Goal: Task Accomplishment & Management: Use online tool/utility

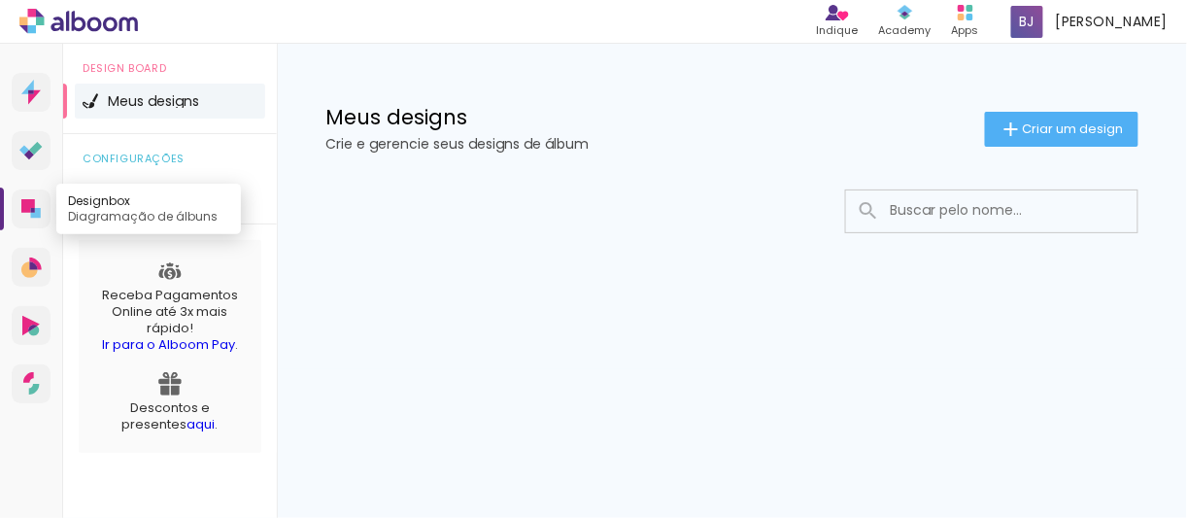
click at [35, 205] on icon at bounding box center [30, 208] width 19 height 19
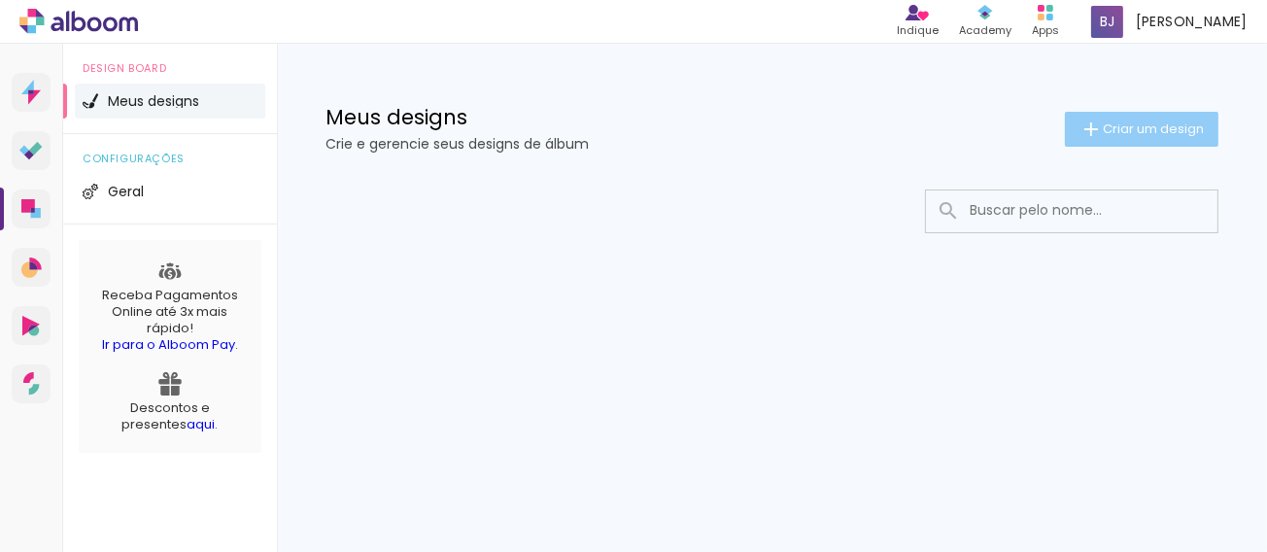
click at [949, 135] on span "Criar um design" at bounding box center [1152, 128] width 101 height 13
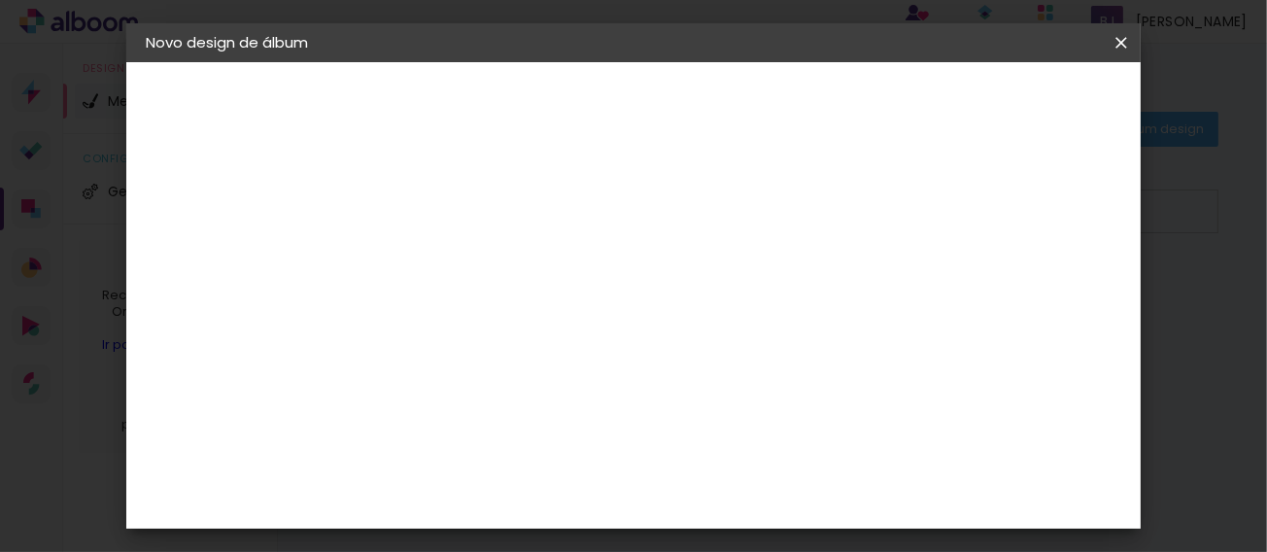
click at [463, 253] on input at bounding box center [463, 261] width 0 height 30
type input "[PERSON_NAME]"
type paper-input "[PERSON_NAME]"
click at [0, 0] on slot "Avançar" at bounding box center [0, 0] width 0 height 0
click at [611, 364] on input at bounding box center [513, 369] width 196 height 24
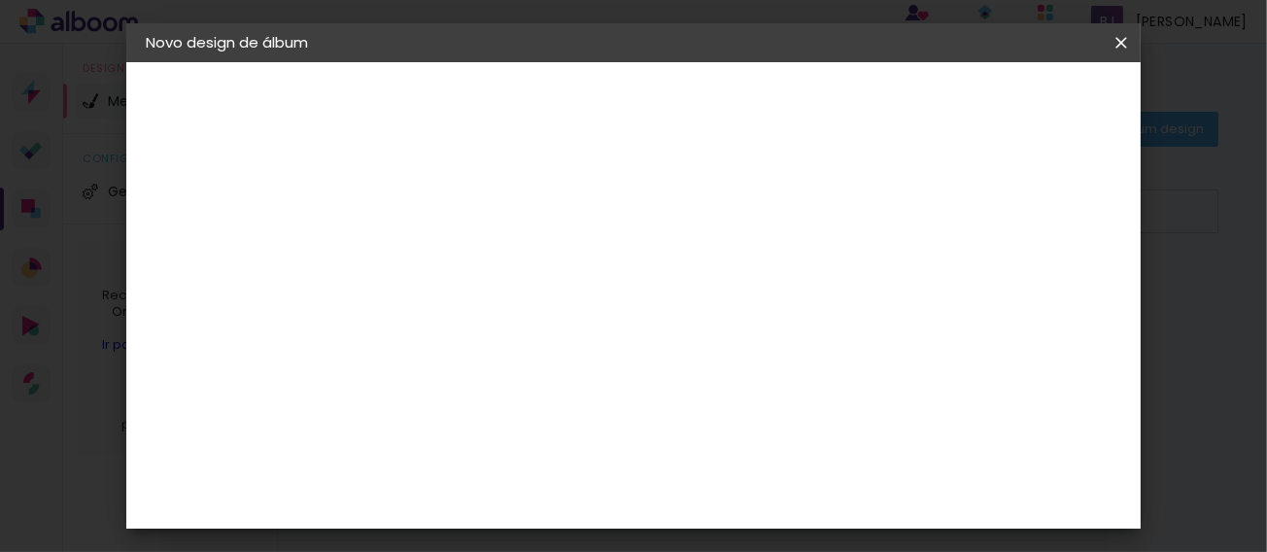
click at [595, 314] on input "[GEOGRAPHIC_DATA]" at bounding box center [505, 310] width 181 height 24
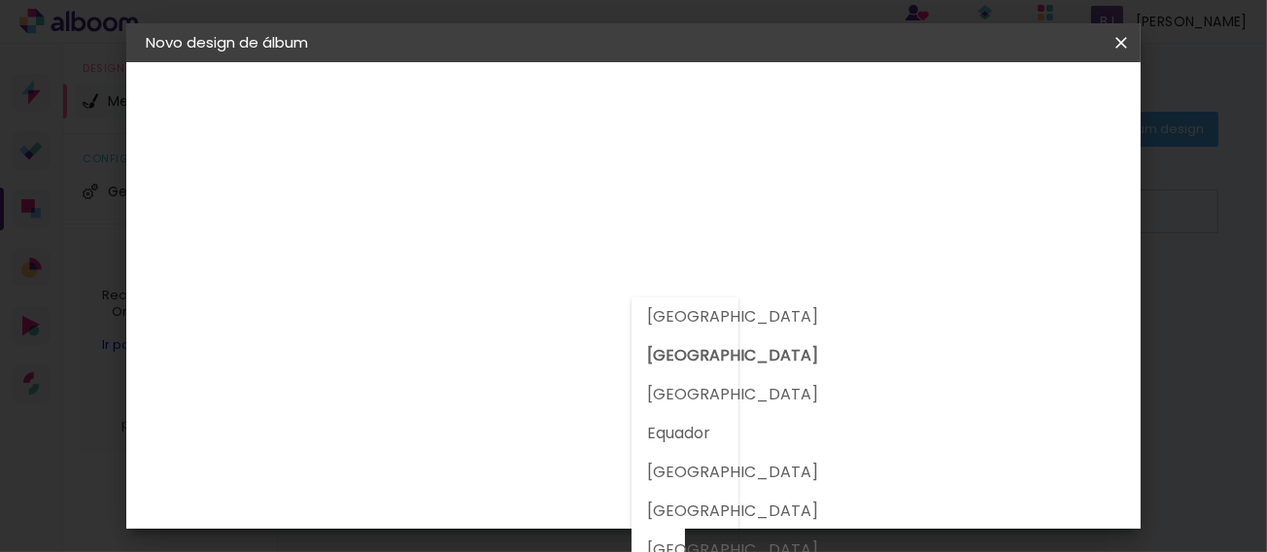
click at [460, 307] on input "[GEOGRAPHIC_DATA]" at bounding box center [505, 310] width 181 height 24
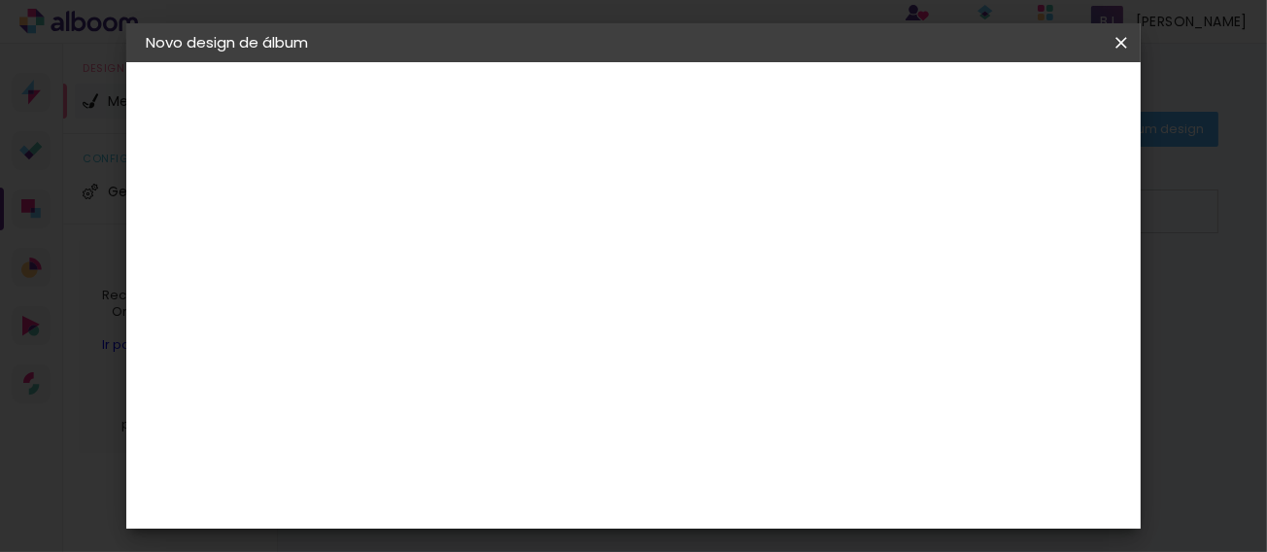
click at [540, 274] on paper-item "Bugigangas Fotograficas" at bounding box center [513, 299] width 210 height 51
click at [0, 0] on slot "Avançar" at bounding box center [0, 0] width 0 height 0
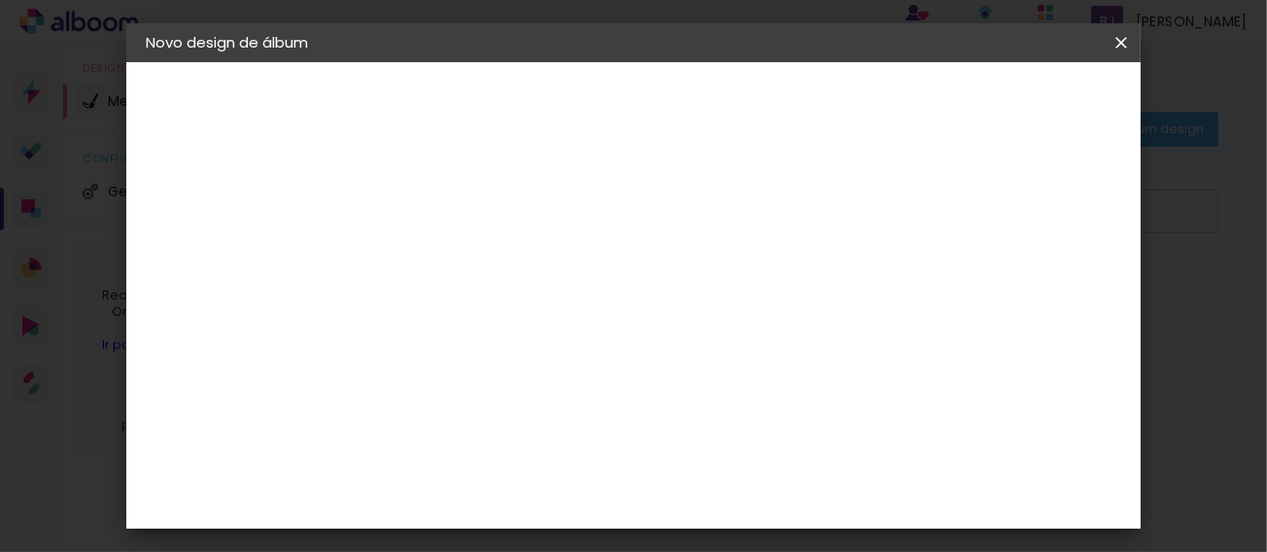
click at [675, 113] on paper-button "Voltar" at bounding box center [635, 102] width 79 height 33
click at [509, 178] on div "3ZERO5" at bounding box center [480, 181] width 58 height 16
click at [0, 0] on slot "Avançar" at bounding box center [0, 0] width 0 height 0
click at [539, 323] on input "text" at bounding box center [501, 338] width 76 height 30
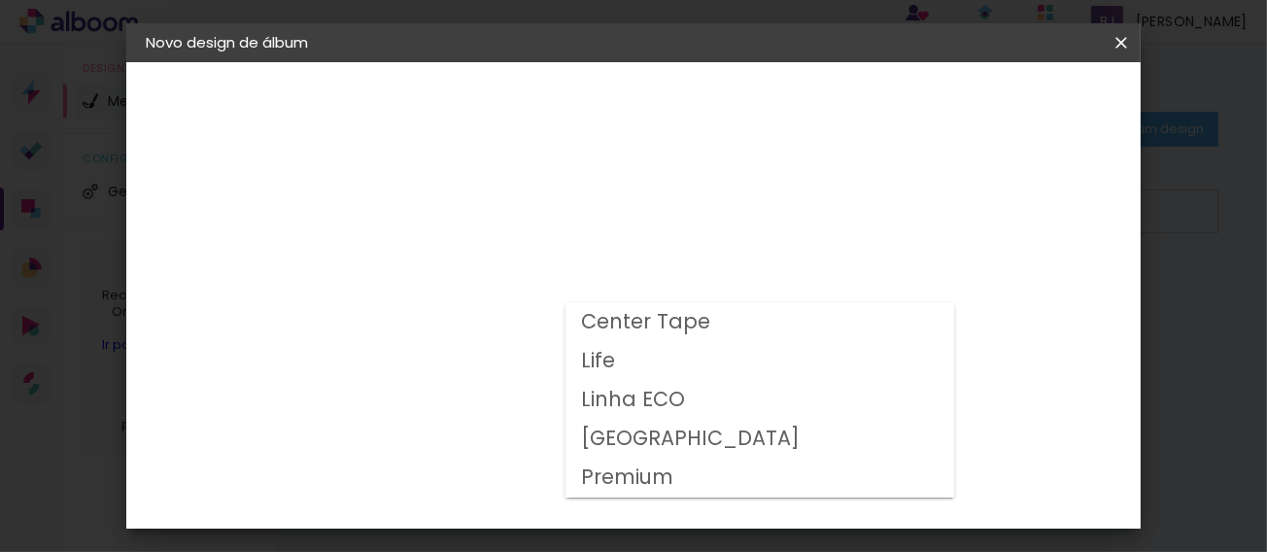
click at [0, 0] on slot "[GEOGRAPHIC_DATA]" at bounding box center [0, 0] width 0 height 0
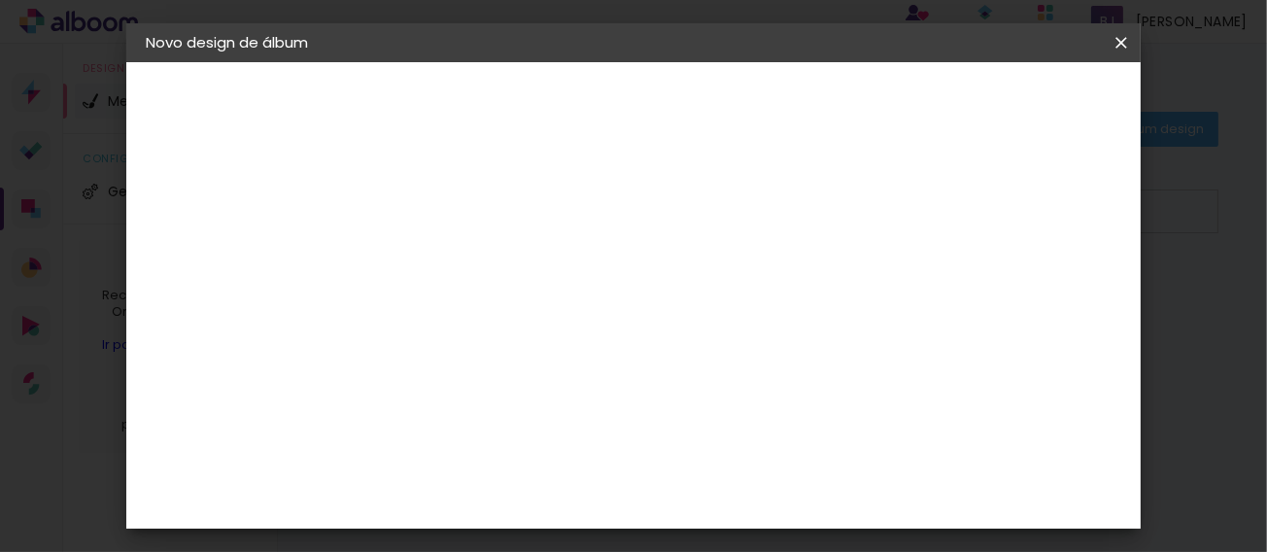
scroll to position [128, 0]
click at [809, 157] on header "Modelo Escolha o modelo do álbum. Voltar Avançar" at bounding box center [594, 120] width 430 height 116
click at [701, 186] on input "[GEOGRAPHIC_DATA]" at bounding box center [582, 191] width 238 height 30
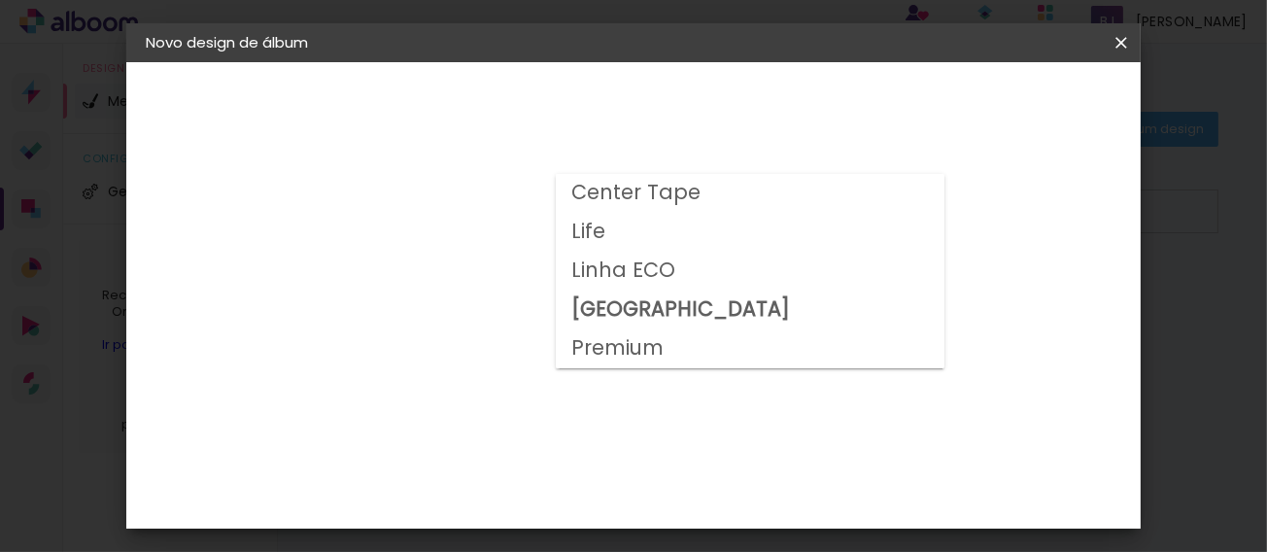
click at [742, 274] on paper-item "Linha ECO" at bounding box center [750, 271] width 389 height 39
type input "Linha ECO"
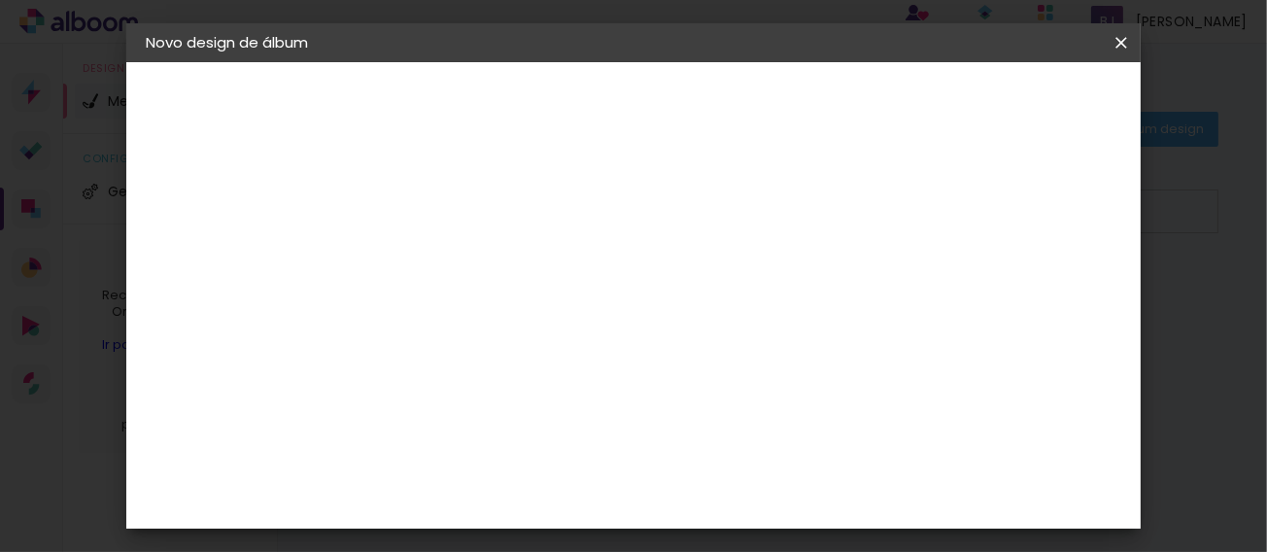
click at [0, 0] on slot "Voltar" at bounding box center [0, 0] width 0 height 0
click at [536, 292] on div "Álbum&Cia" at bounding box center [493, 299] width 85 height 16
click at [0, 0] on slot "Avançar" at bounding box center [0, 0] width 0 height 0
click at [0, 0] on slot "Voltar" at bounding box center [0, 0] width 0 height 0
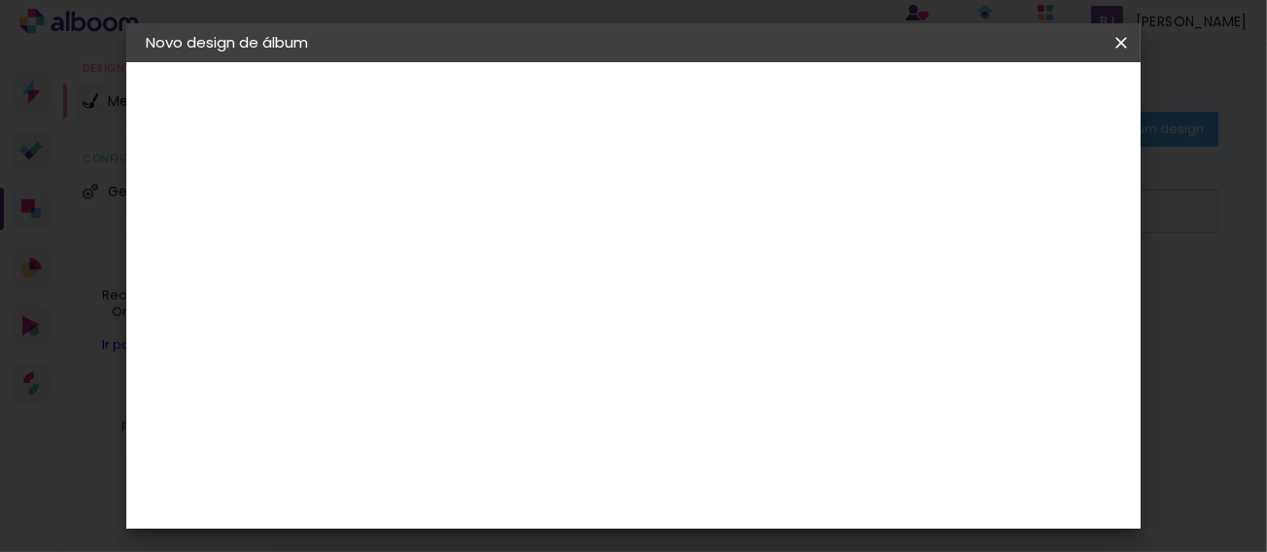
click at [508, 338] on div "Albumaster" at bounding box center [496, 346] width 90 height 16
click at [0, 0] on slot "Avançar" at bounding box center [0, 0] width 0 height 0
click at [0, 0] on slot "Voltar" at bounding box center [0, 0] width 0 height 0
click at [600, 329] on paper-item "Albumaster" at bounding box center [513, 345] width 210 height 43
click at [856, 120] on header "Fornecedor Escolha um fornecedor ou avance com o tamanho livre. Voltar Avançar" at bounding box center [617, 120] width 477 height 116
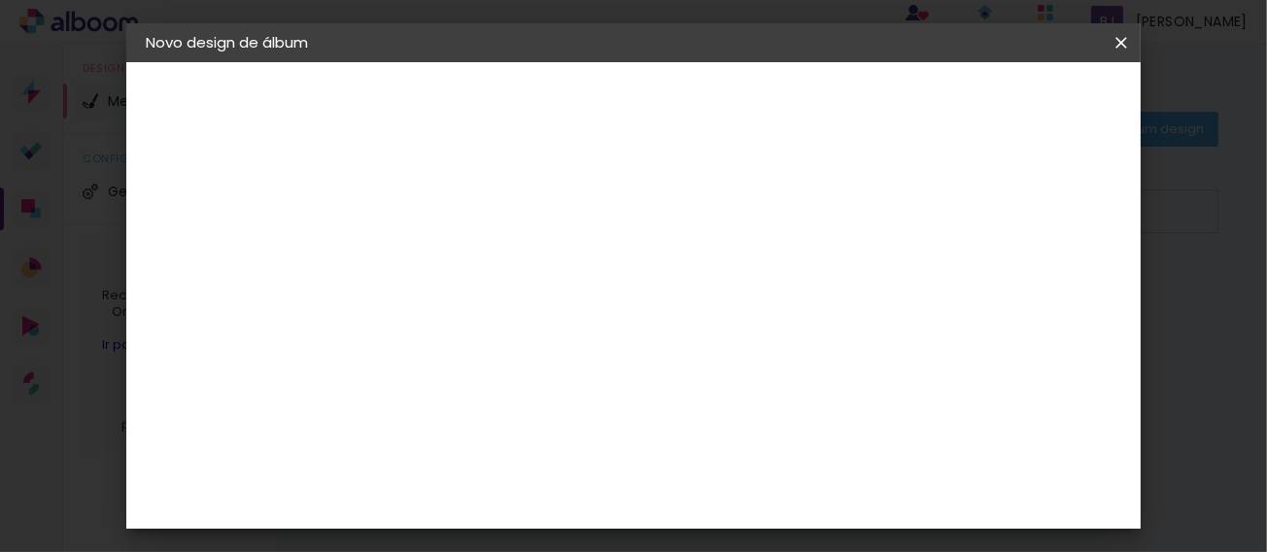
click at [0, 0] on slot "Avançar" at bounding box center [0, 0] width 0 height 0
click at [0, 0] on slot "Voltar" at bounding box center [0, 0] width 0 height 0
click at [551, 387] on div "AlfaFotoBook" at bounding box center [502, 393] width 103 height 16
click at [0, 0] on slot "Avançar" at bounding box center [0, 0] width 0 height 0
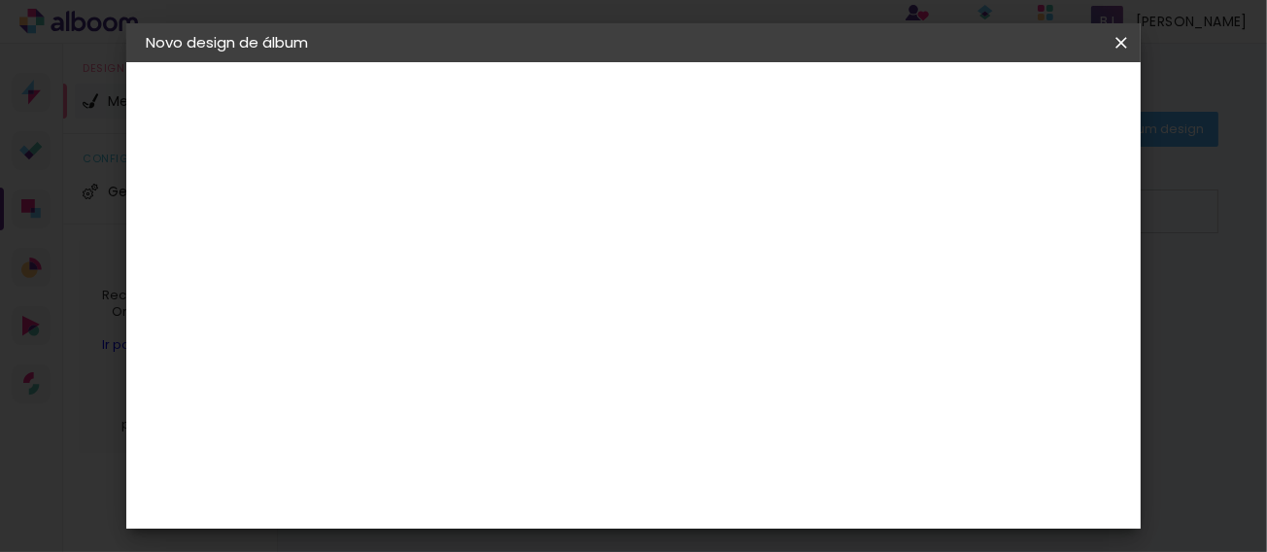
click at [0, 0] on slot "Voltar" at bounding box center [0, 0] width 0 height 0
click at [0, 0] on slot "Avançar" at bounding box center [0, 0] width 0 height 0
click at [594, 360] on div "Modelo" at bounding box center [549, 352] width 90 height 27
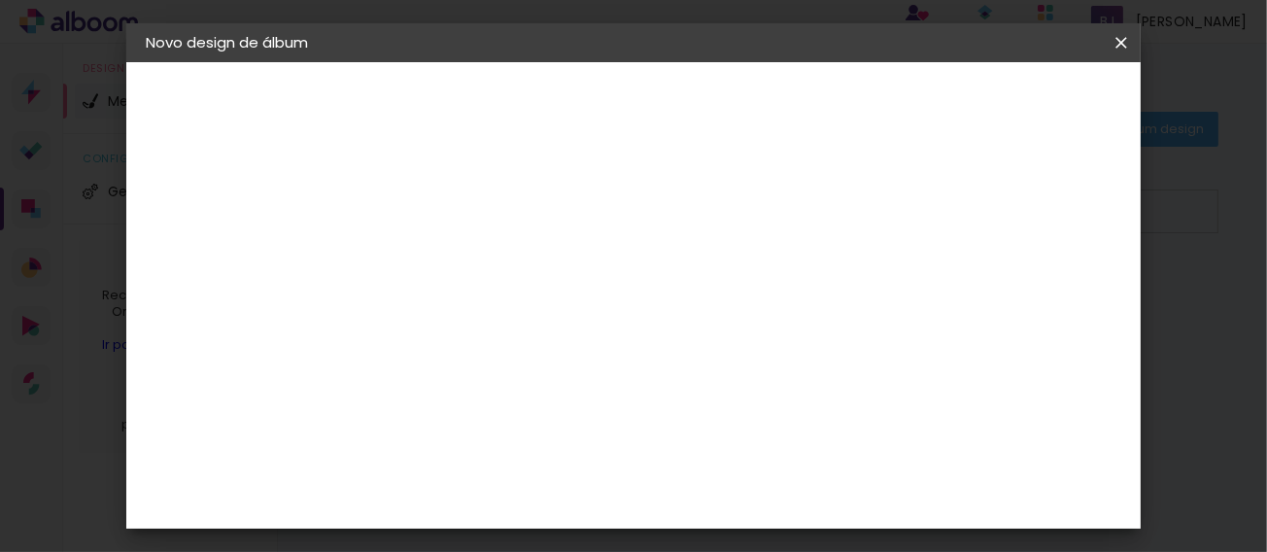
scroll to position [128, 0]
click at [594, 323] on span "30 × 30" at bounding box center [549, 332] width 90 height 40
click at [0, 0] on slot "Avançar" at bounding box center [0, 0] width 0 height 0
click at [0, 0] on iron-icon at bounding box center [0, 0] width 0 height 0
click at [699, 198] on paper-checkbox "Mostrar sangria" at bounding box center [626, 210] width 147 height 24
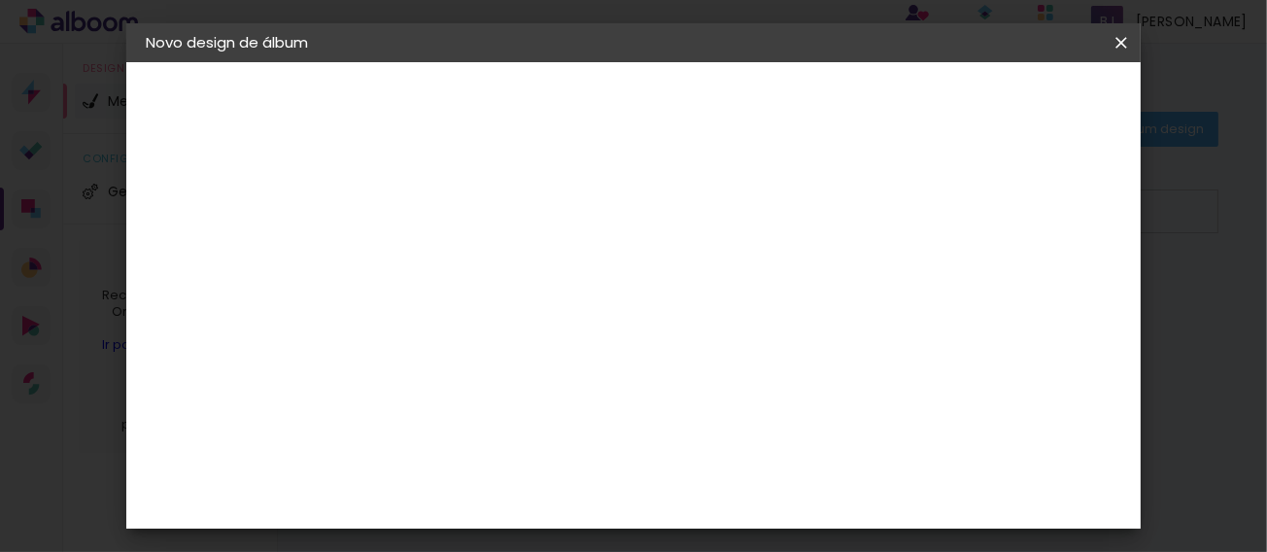
type paper-checkbox "on"
click at [680, 102] on span "Iniciar design" at bounding box center [657, 109] width 45 height 27
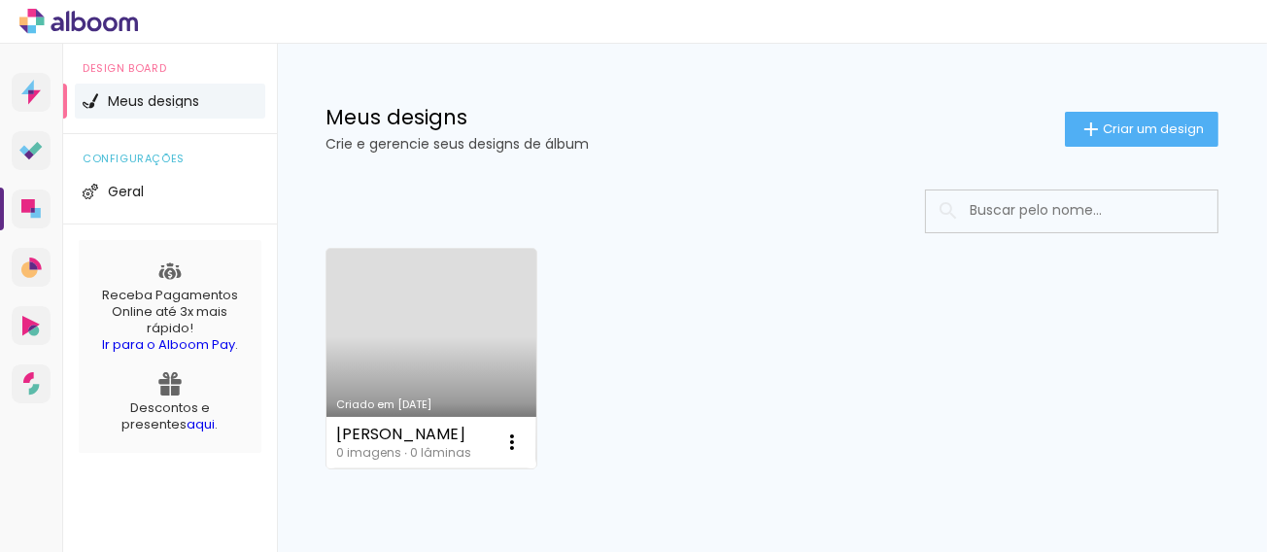
click at [488, 342] on link "Criado em 18/08/25" at bounding box center [431, 359] width 210 height 220
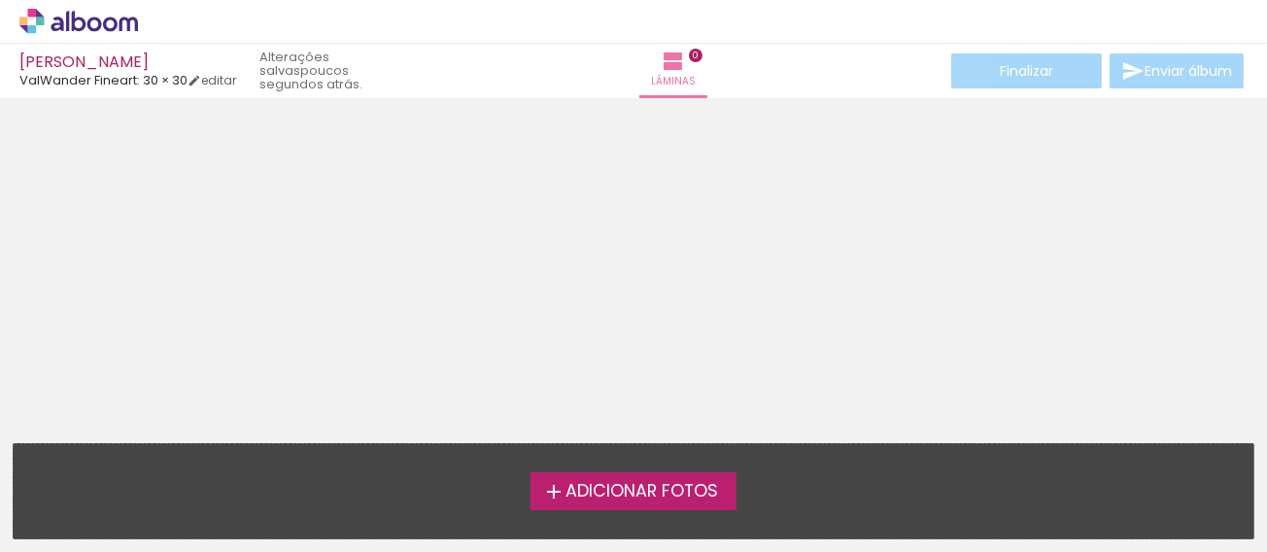
scroll to position [61, 0]
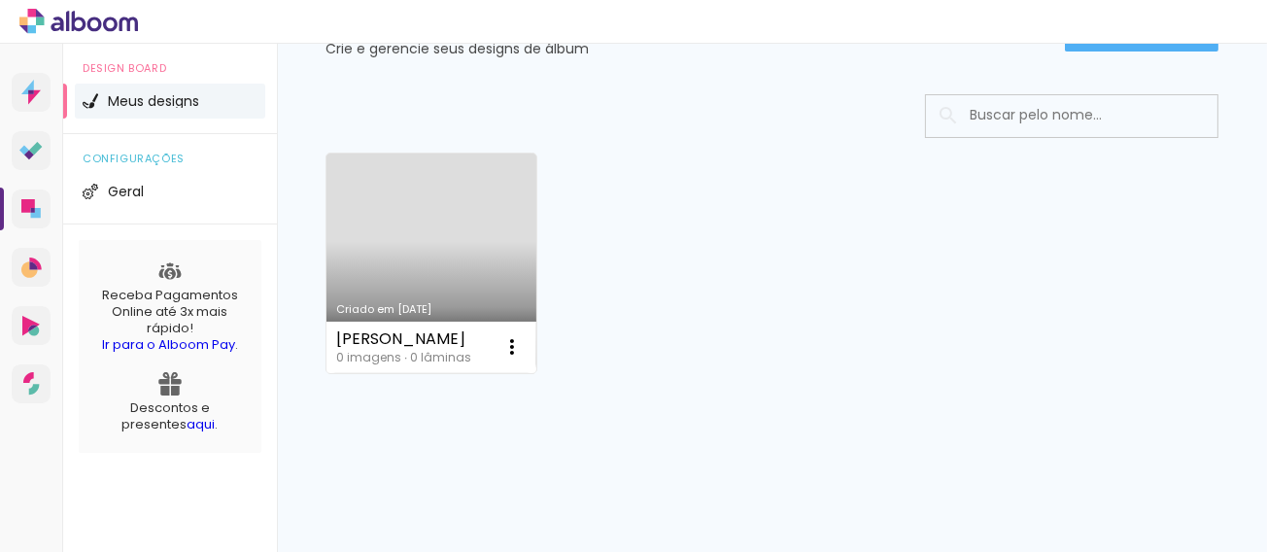
scroll to position [96, 0]
click at [514, 340] on iron-icon at bounding box center [511, 345] width 23 height 23
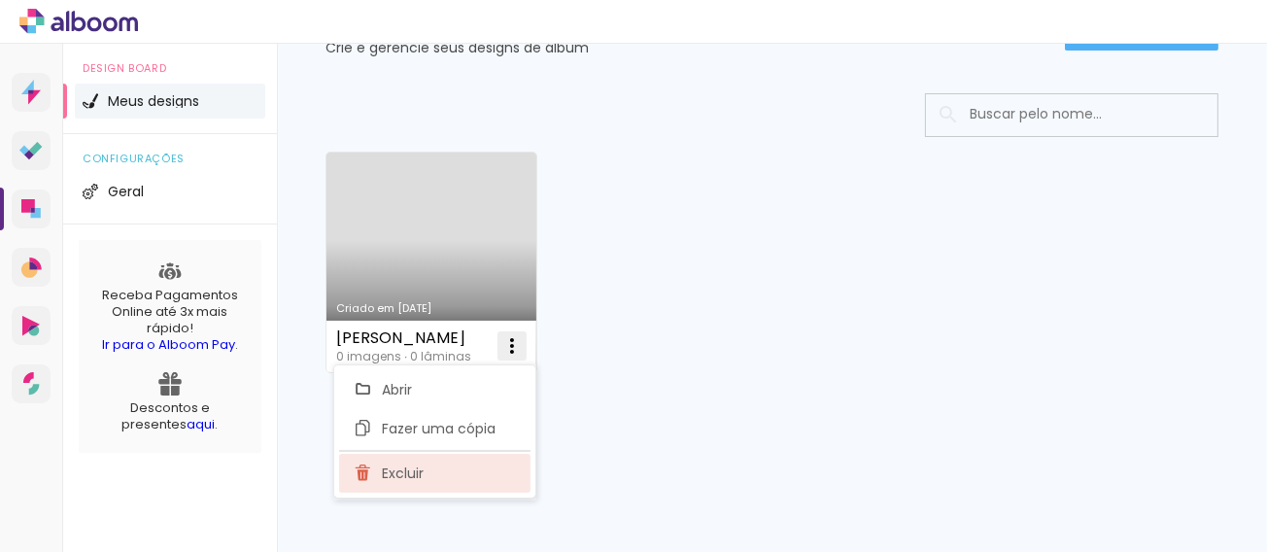
click at [466, 482] on paper-item "Excluir" at bounding box center [434, 473] width 191 height 39
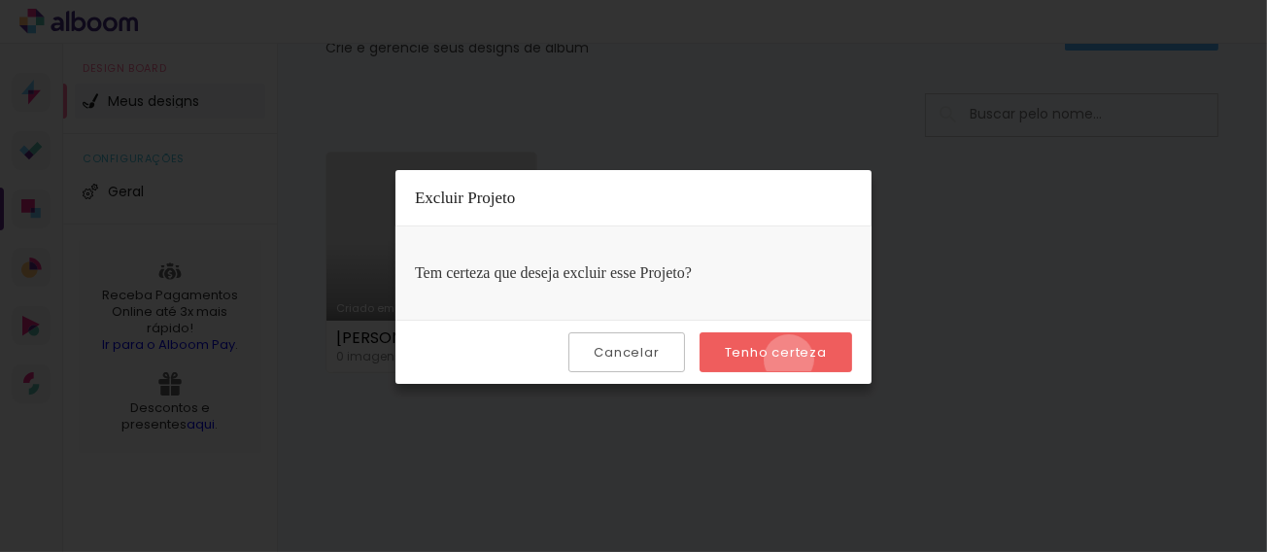
click at [0, 0] on slot "Tenho certeza" at bounding box center [0, 0] width 0 height 0
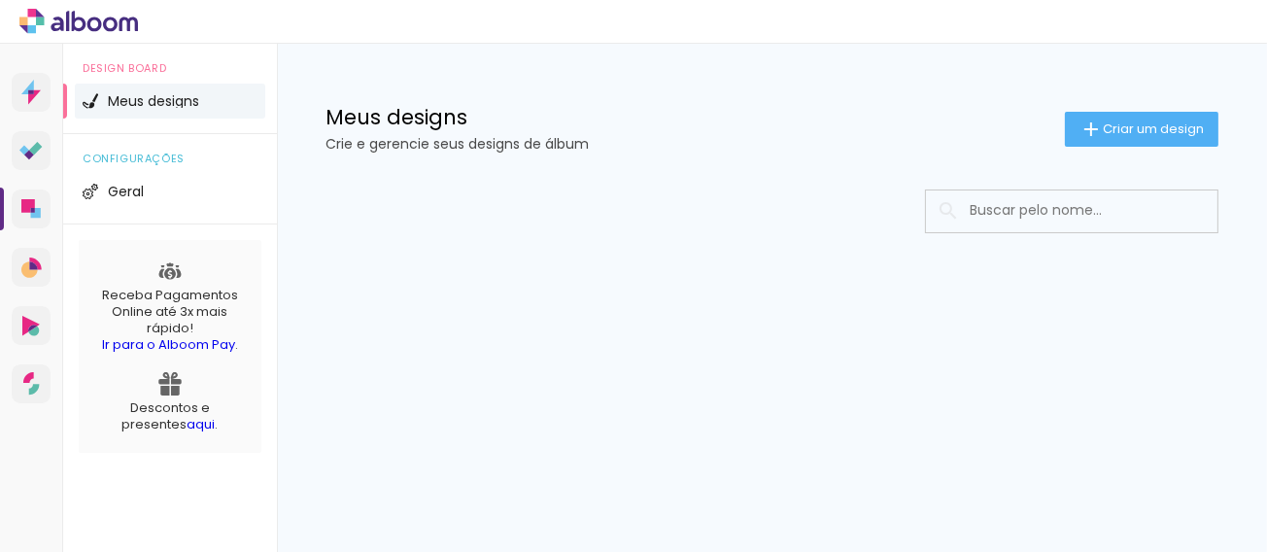
scroll to position [0, 0]
click at [1112, 122] on span "Criar um design" at bounding box center [1152, 128] width 101 height 13
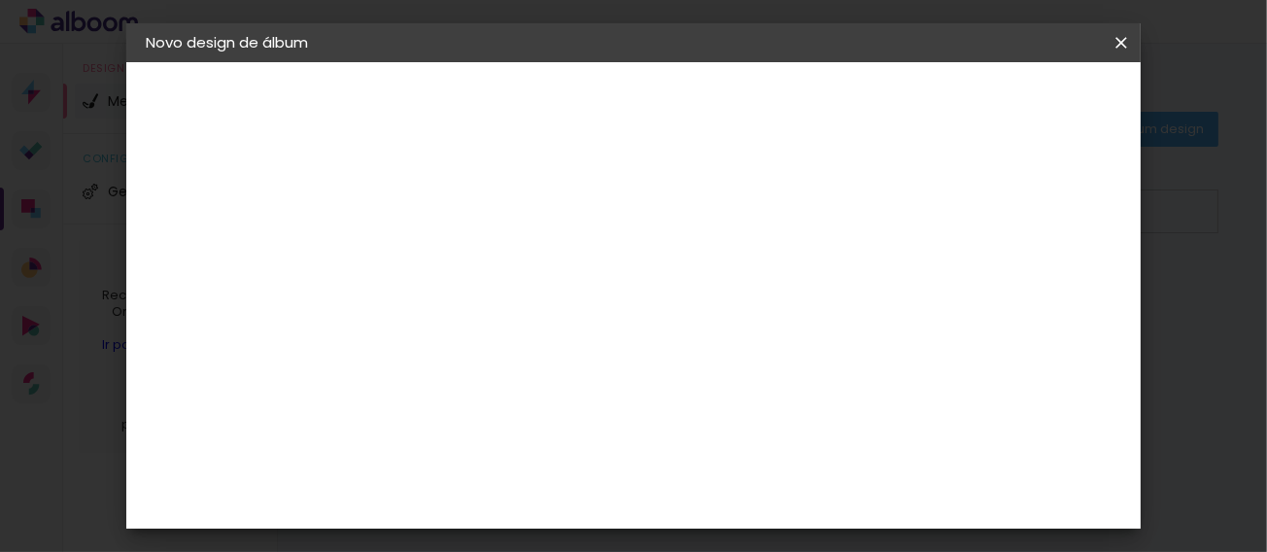
click at [463, 257] on input at bounding box center [463, 261] width 0 height 30
type input "Carol Pacheco"
type paper-input "Carol Pacheco"
click at [0, 0] on slot "Avançar" at bounding box center [0, 0] width 0 height 0
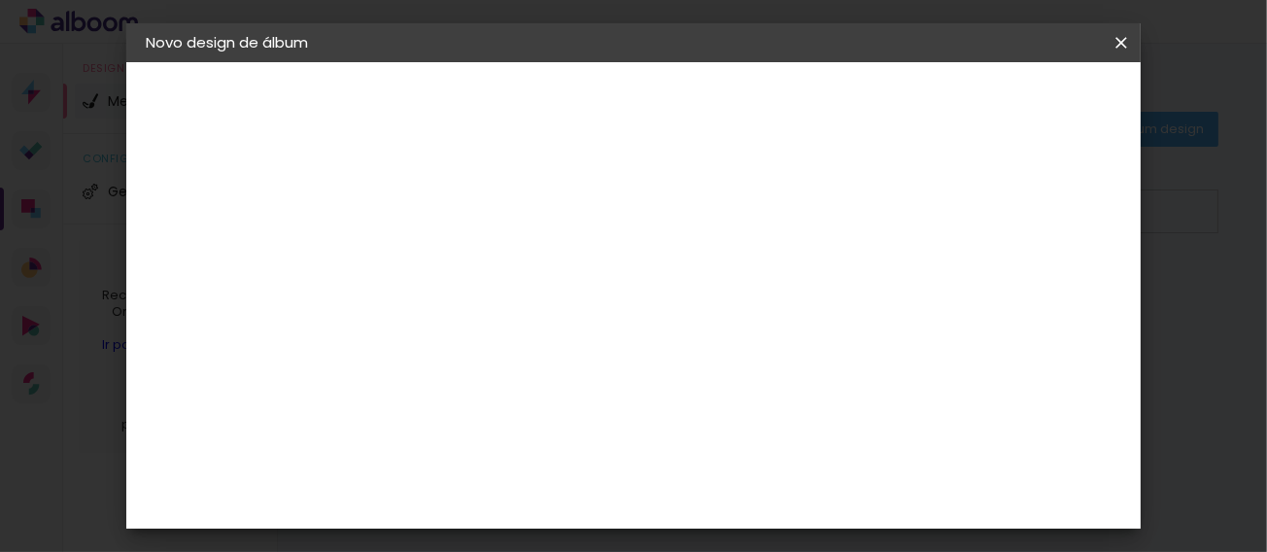
click at [0, 0] on slot "Avançar" at bounding box center [0, 0] width 0 height 0
click at [594, 369] on span "15 × 22" at bounding box center [549, 389] width 90 height 40
click at [780, 112] on paper-button "Avançar" at bounding box center [732, 102] width 95 height 33
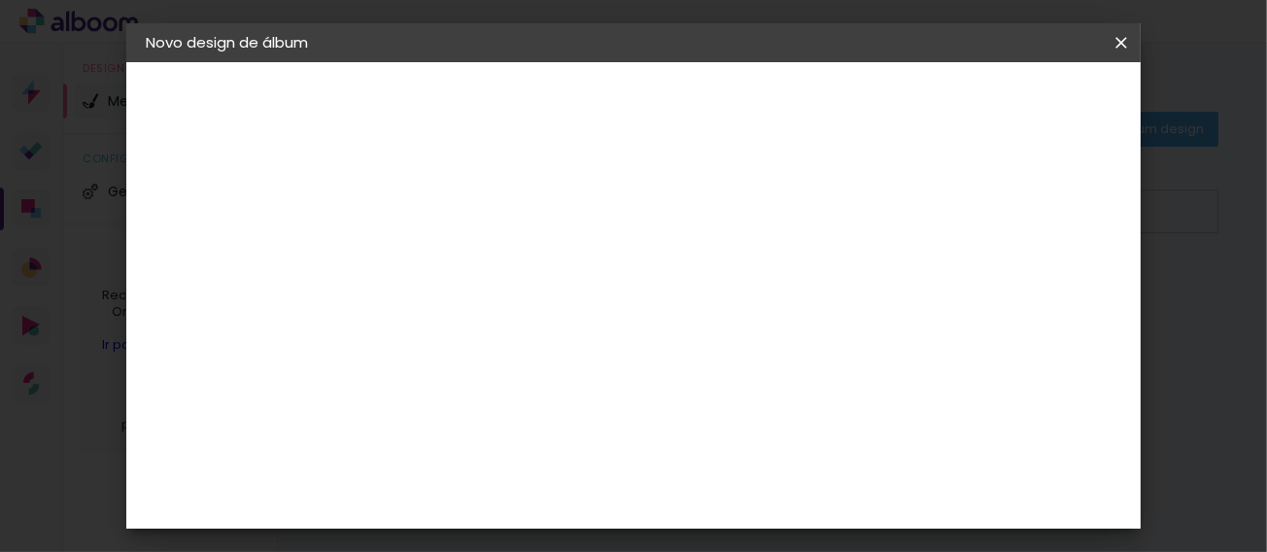
click at [497, 207] on div "mm" at bounding box center [497, 209] width 31 height 16
click at [635, 201] on div at bounding box center [626, 209] width 17 height 17
type paper-checkbox "on"
click at [764, 117] on paper-button "Iniciar design" at bounding box center [723, 109] width 84 height 47
